Goal: Task Accomplishment & Management: Manage account settings

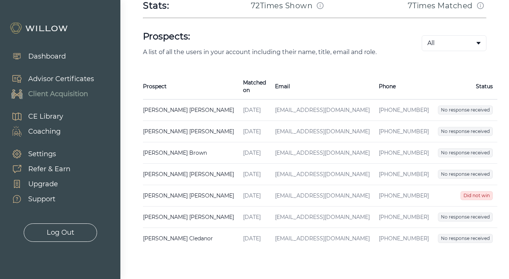
scroll to position [146, 0]
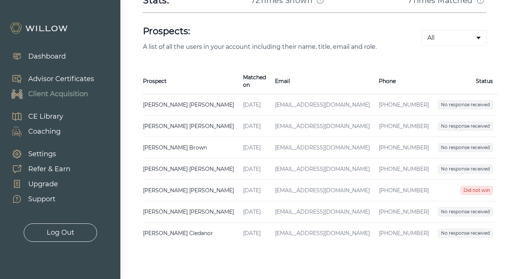
click at [460, 186] on span "Did not win" at bounding box center [476, 190] width 32 height 9
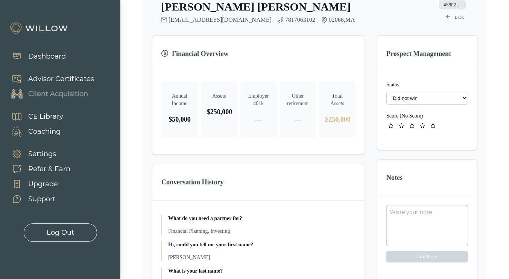
scroll to position [170, 0]
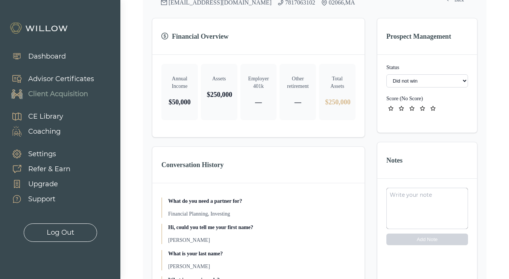
click at [446, 82] on select "- Not ready to move forward No response received Received Won (Matched) Bad lea…" at bounding box center [427, 80] width 82 height 13
select select "8"
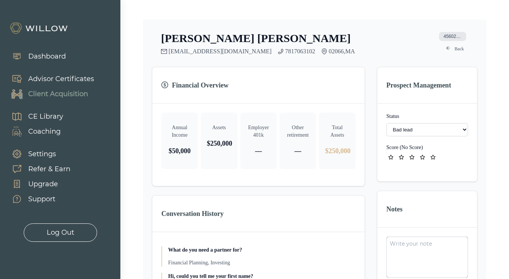
scroll to position [0, 0]
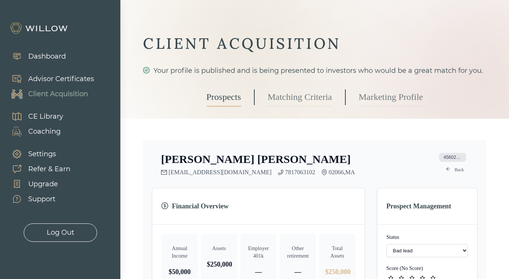
click at [455, 167] on link "Back" at bounding box center [454, 169] width 27 height 9
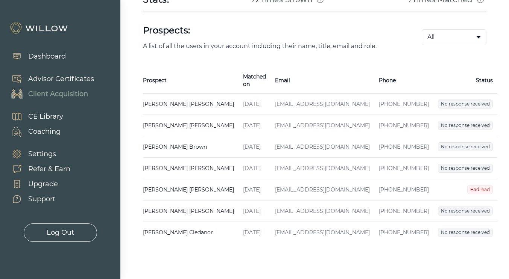
scroll to position [147, 0]
click at [450, 164] on span "No response received" at bounding box center [465, 168] width 55 height 9
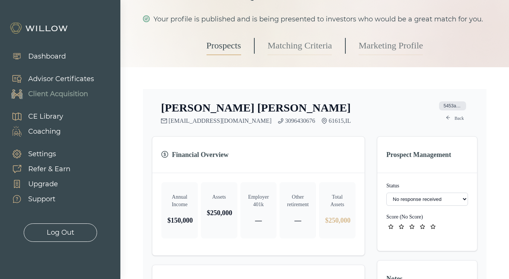
scroll to position [53, 0]
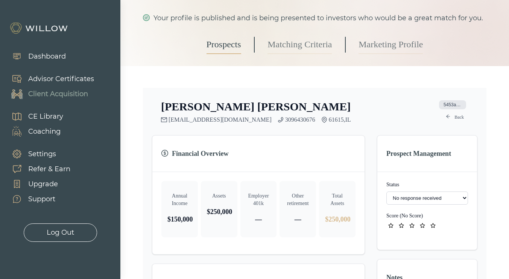
click at [455, 201] on select "- Not ready to move forward No response received Received Won (Matched) Bad lea…" at bounding box center [427, 198] width 82 height 13
select select "8"
click at [455, 119] on link "Back" at bounding box center [454, 117] width 27 height 9
